Goal: Task Accomplishment & Management: Manage account settings

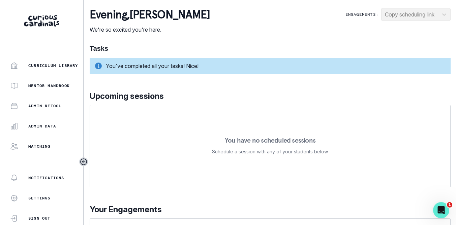
scroll to position [159, 0]
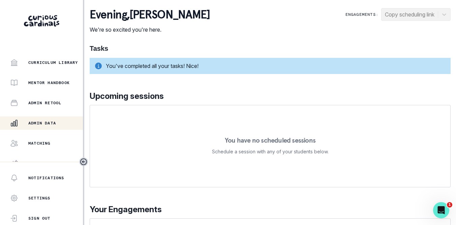
click at [49, 122] on p "Admin Data" at bounding box center [42, 123] width 28 height 5
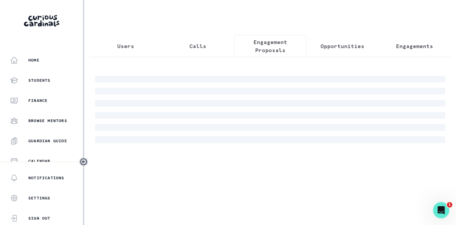
click at [290, 39] on p "Engagement Proposals" at bounding box center [270, 46] width 61 height 16
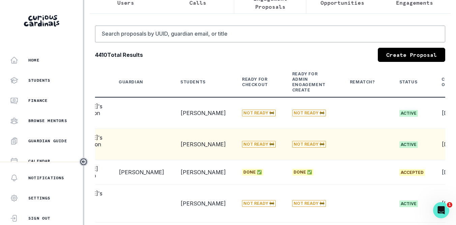
scroll to position [0, 104]
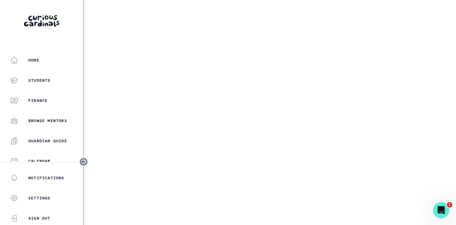
select select "e033fb60-c44d-4508-bd33-ec0706a1598e"
select select "5544d42b-75e4-4e6a-80dd-da7258343d57"
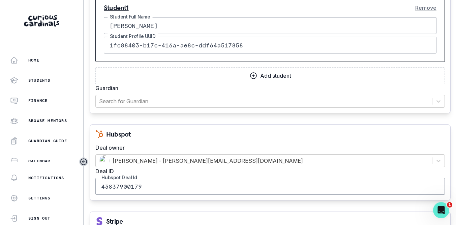
scroll to position [772, 0]
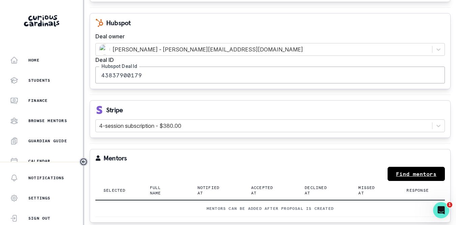
click at [416, 167] on link "Find mentors" at bounding box center [416, 174] width 57 height 14
